Goal: Transaction & Acquisition: Purchase product/service

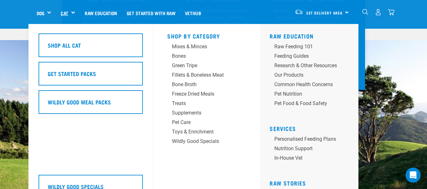
scroll to position [130, 0]
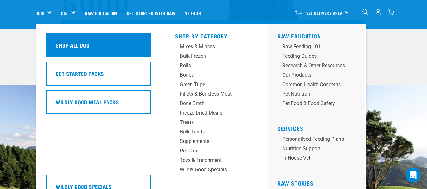
click at [58, 40] on div "Shop All Dog" at bounding box center [98, 46] width 104 height 24
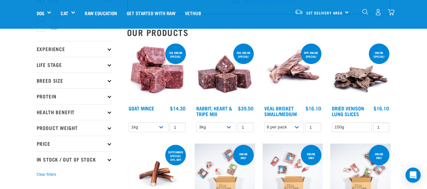
scroll to position [52, 0]
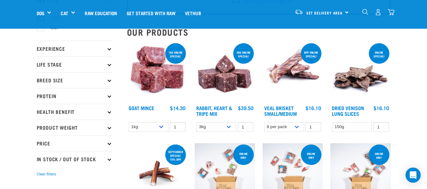
click at [108, 63] on p "Life Stage" at bounding box center [75, 65] width 76 height 16
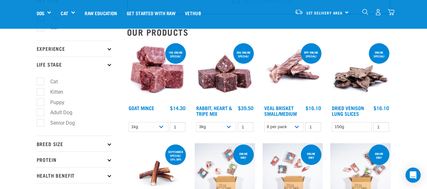
click at [67, 101] on li "Puppy" at bounding box center [75, 102] width 76 height 7
click at [44, 103] on label "Puppy" at bounding box center [53, 103] width 27 height 8
click at [41, 103] on input "Puppy" at bounding box center [39, 101] width 4 height 4
checkbox input "true"
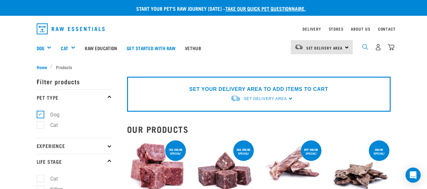
click at [365, 45] on img "dropdown navigation" at bounding box center [365, 47] width 6 height 6
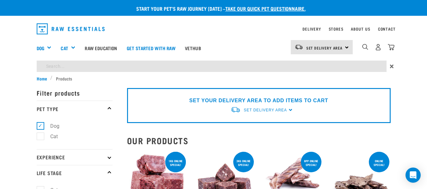
click at [253, 69] on input "search" at bounding box center [212, 66] width 350 height 11
type input "bones"
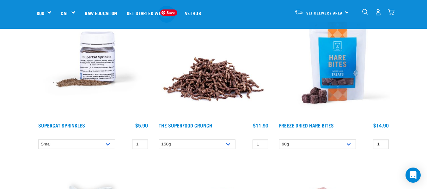
scroll to position [1487, 0]
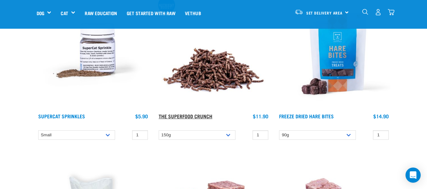
click at [192, 117] on link "The Superfood Crunch" at bounding box center [186, 116] width 54 height 3
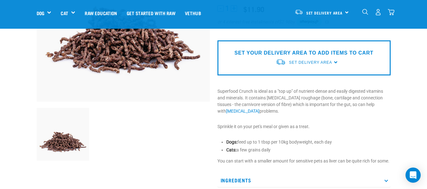
scroll to position [118, 0]
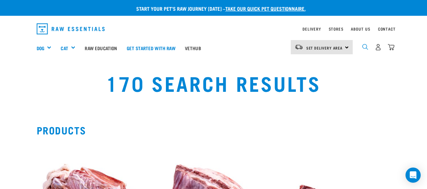
click at [365, 47] on img "dropdown navigation" at bounding box center [365, 47] width 6 height 6
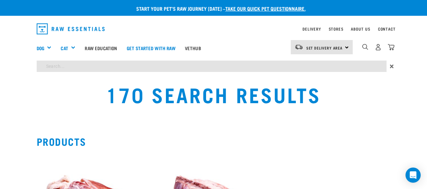
click at [326, 70] on input "search" at bounding box center [212, 66] width 350 height 11
type input "liver"
